Goal: Transaction & Acquisition: Purchase product/service

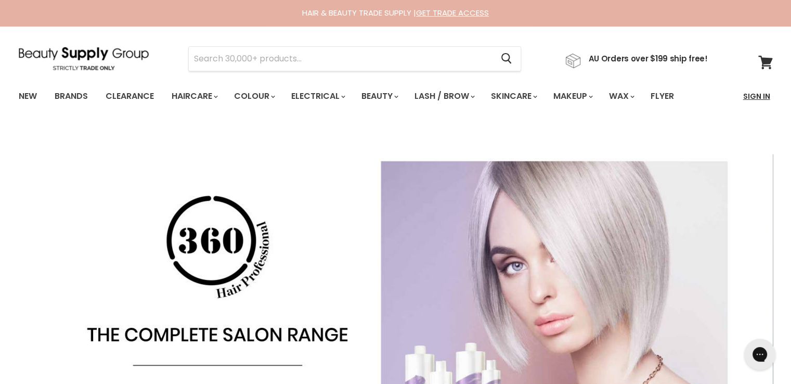
click at [758, 96] on link "Sign In" at bounding box center [757, 96] width 40 height 22
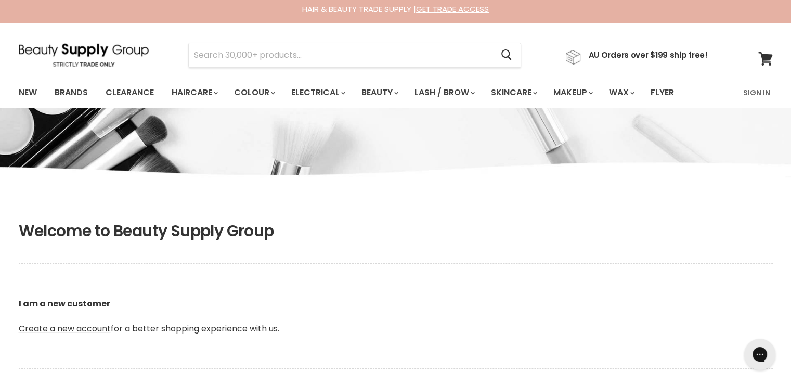
scroll to position [260, 0]
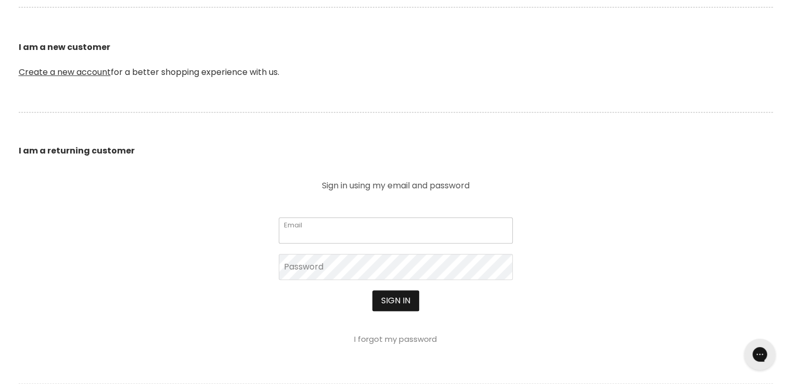
type input "cs.discountsalonsupplies@gmail.com"
click at [390, 295] on button "Sign in" at bounding box center [395, 300] width 47 height 21
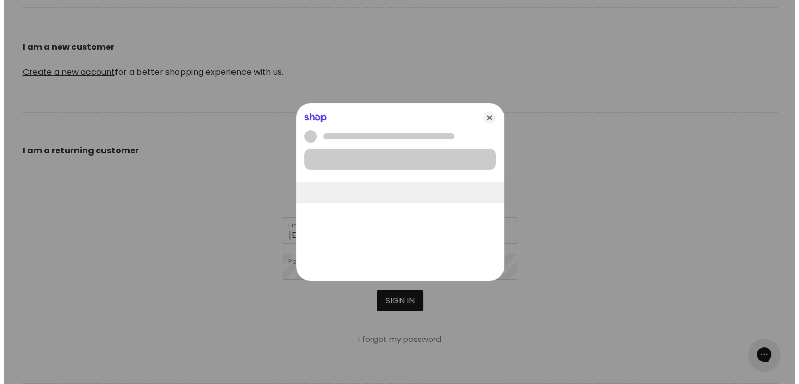
scroll to position [261, 0]
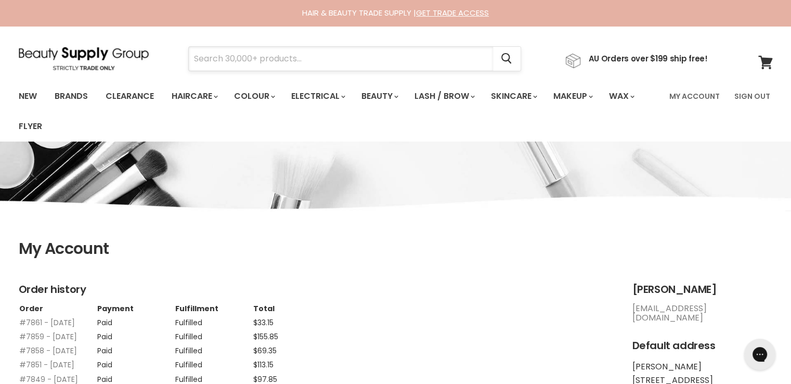
click at [283, 53] on input "Search" at bounding box center [341, 59] width 304 height 24
paste input "Moroccanoil Treatment Original"
type input "Moroccanoil Treatment Original"
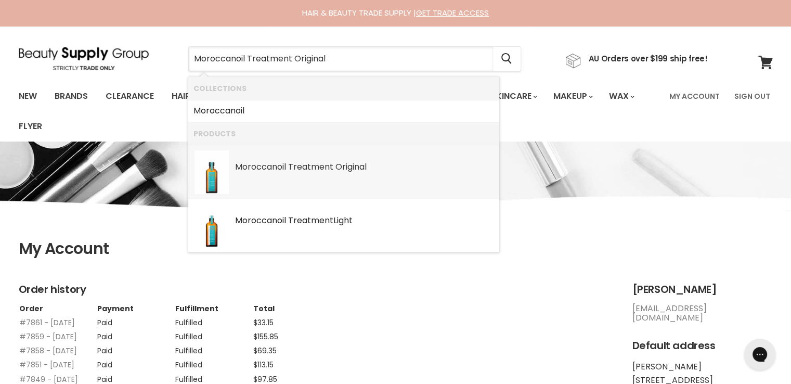
click at [258, 167] on b "Moroccanoil" at bounding box center [260, 167] width 51 height 12
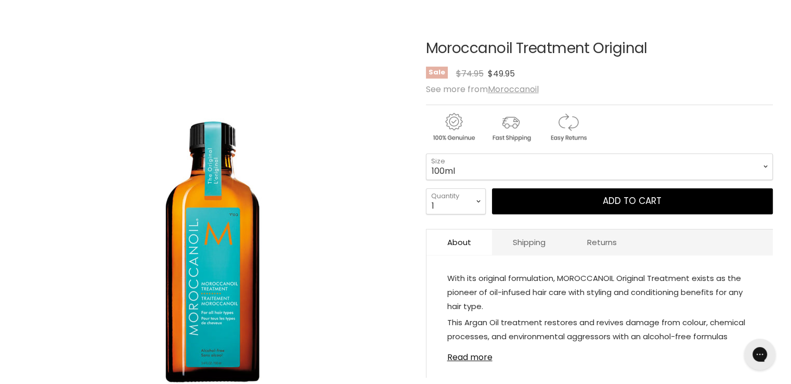
scroll to position [104, 0]
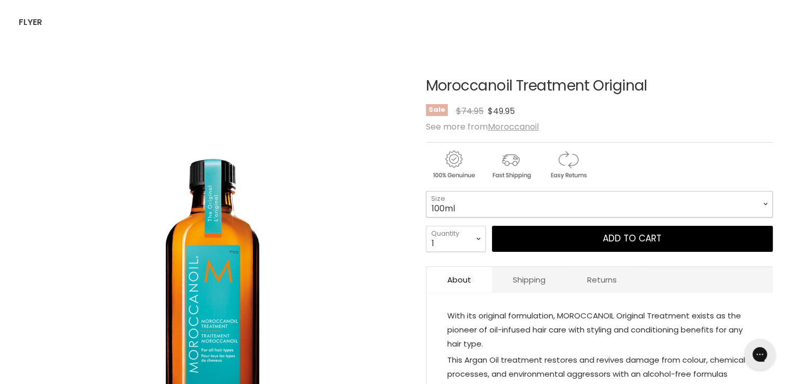
click at [447, 198] on select "100ml 200ml 25ml" at bounding box center [599, 204] width 347 height 26
click at [426, 191] on select "100ml 200ml 25ml" at bounding box center [599, 204] width 347 height 26
select select "200ml"
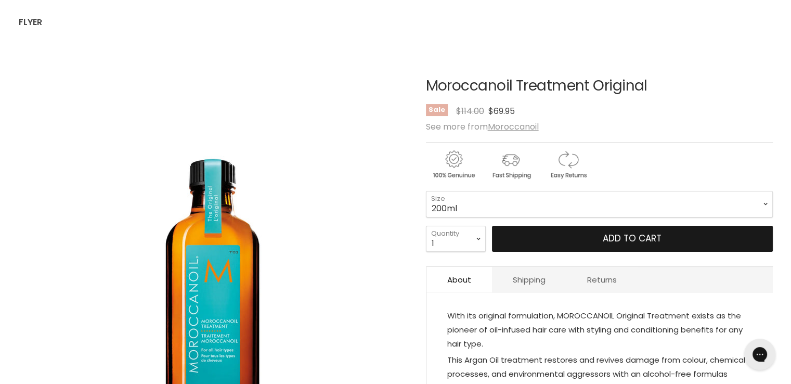
click at [517, 236] on button "Add to cart" at bounding box center [632, 239] width 281 height 26
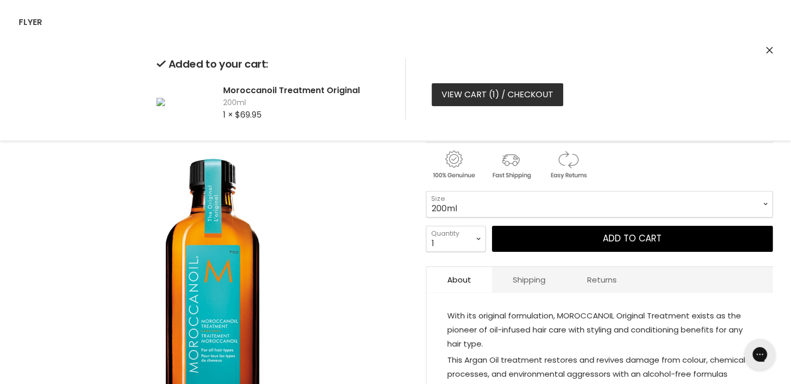
click at [497, 97] on link "View cart ( 1 ) / Checkout" at bounding box center [498, 94] width 132 height 23
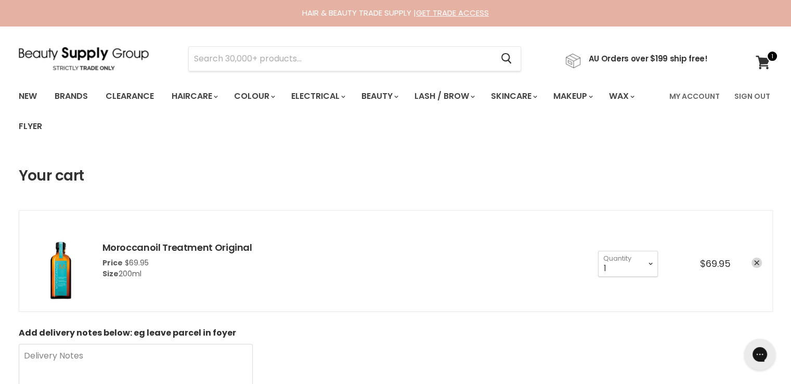
scroll to position [208, 0]
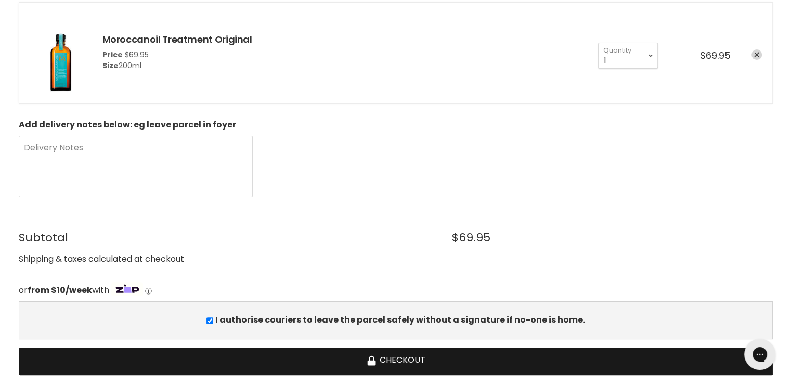
click at [419, 354] on button "Checkout" at bounding box center [396, 361] width 754 height 28
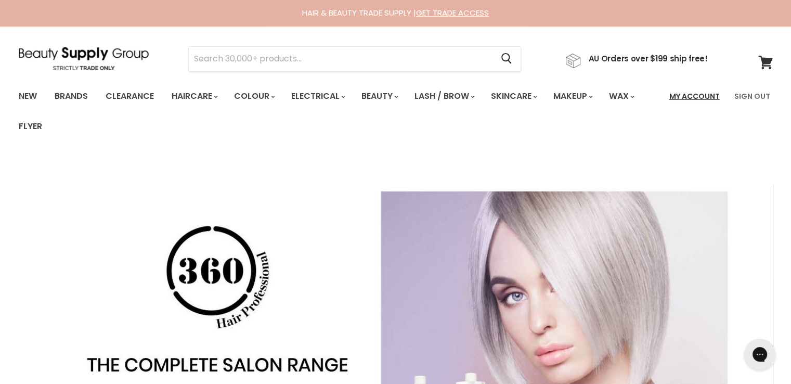
click at [681, 94] on link "My Account" at bounding box center [694, 96] width 63 height 22
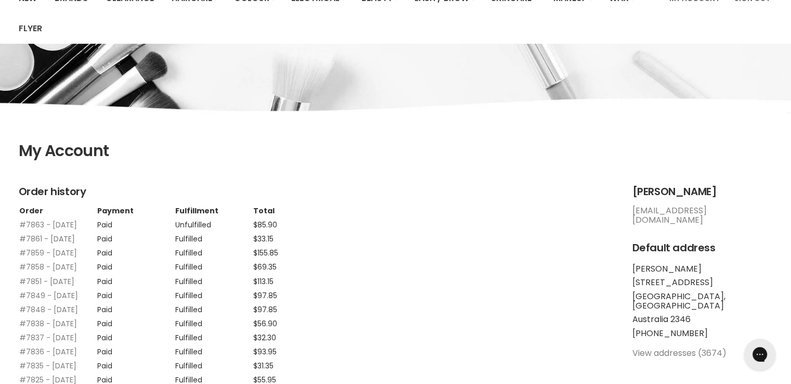
scroll to position [104, 0]
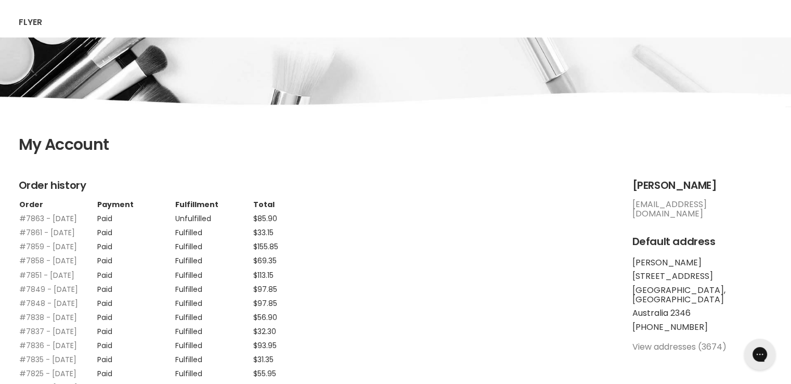
click at [24, 214] on link "#7863 - [DATE]" at bounding box center [48, 218] width 58 height 10
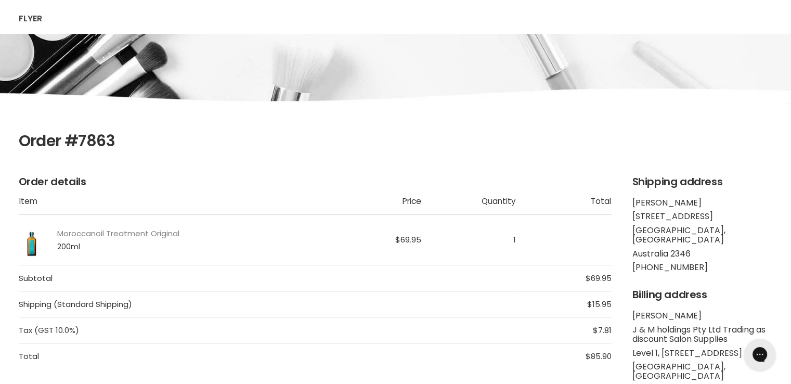
scroll to position [156, 0]
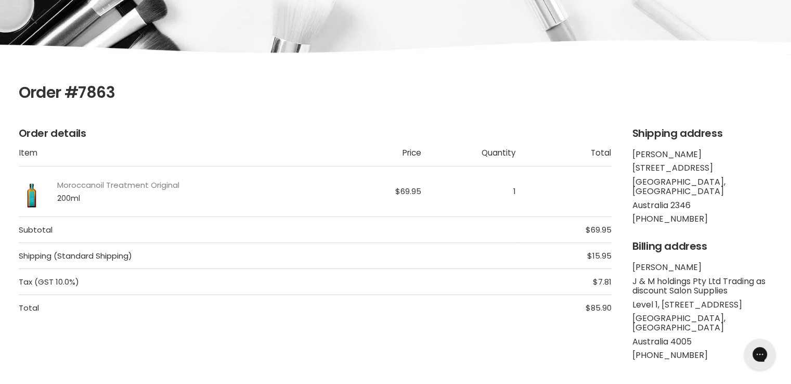
drag, startPoint x: 115, startPoint y: 86, endPoint x: 78, endPoint y: 90, distance: 37.2
click at [78, 90] on h1 "Order #7863" at bounding box center [396, 93] width 754 height 18
copy h1 "7863"
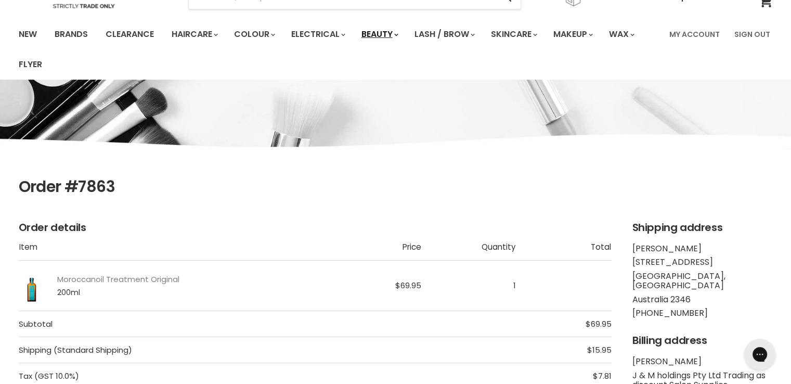
scroll to position [0, 0]
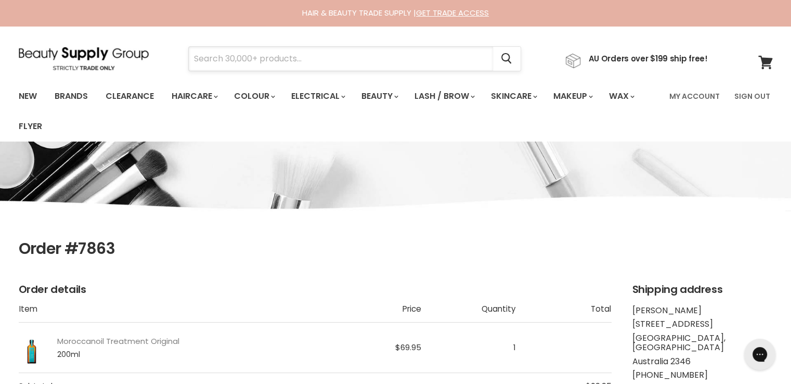
click at [275, 62] on input "Search" at bounding box center [341, 59] width 304 height 24
paste input "Muvo Coolest Brunette"
type input "Muvo Coolest Brunette"
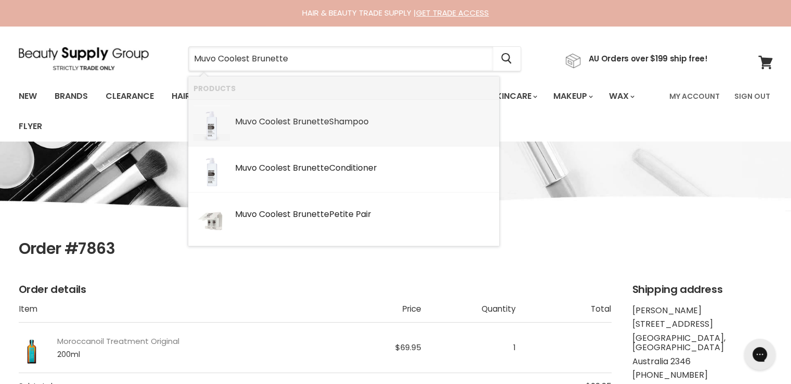
click at [345, 121] on div "Muvo Coolest Brunette Shampoo" at bounding box center [364, 122] width 259 height 11
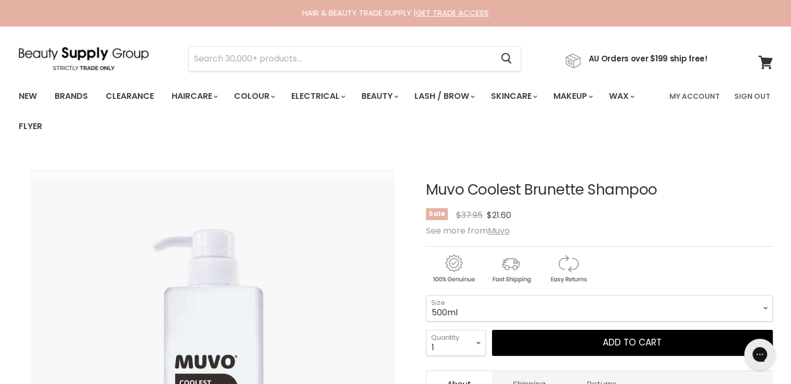
scroll to position [156, 0]
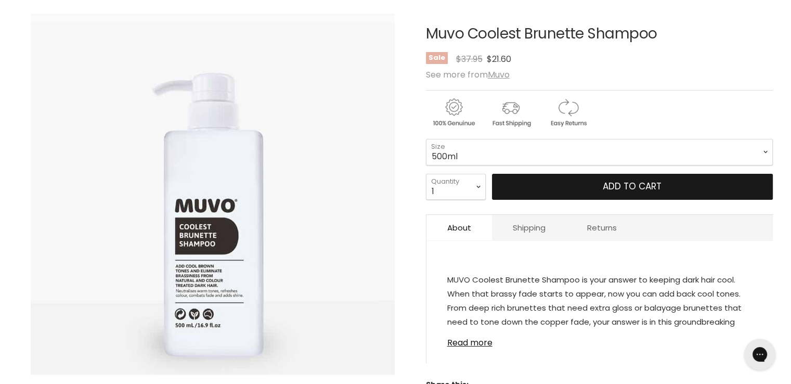
click at [539, 181] on button "Add to cart" at bounding box center [632, 187] width 281 height 26
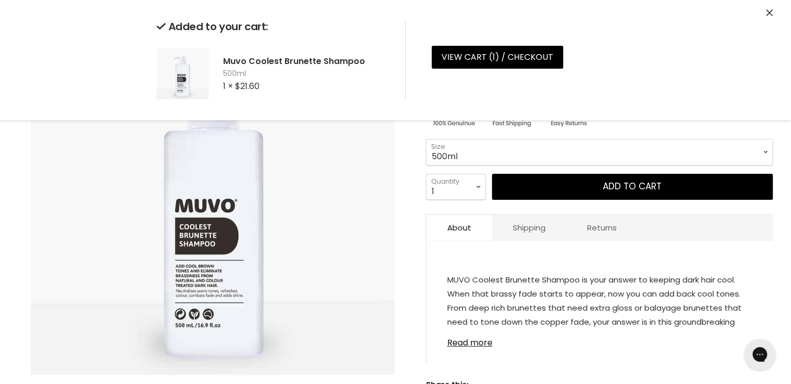
click at [417, 196] on article "Click or scroll to zoom Tap or pinch to zoom Muvo Coolest Brunette Shampoo No r…" at bounding box center [396, 212] width 754 height 425
